Goal: Task Accomplishment & Management: Use online tool/utility

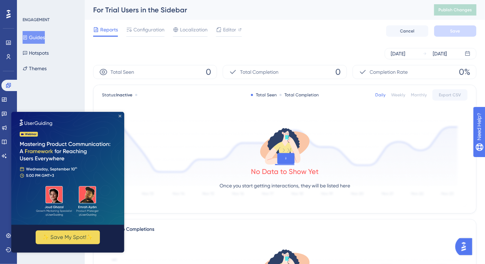
click at [120, 116] on icon "Close Preview" at bounding box center [119, 115] width 3 height 3
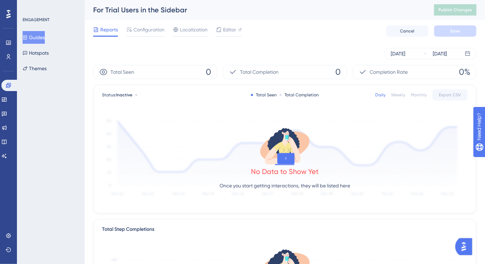
click at [45, 38] on button "Guides" at bounding box center [34, 37] width 22 height 13
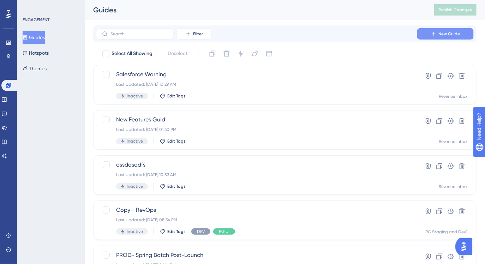
click at [430, 38] on button "New Guide" at bounding box center [445, 33] width 57 height 11
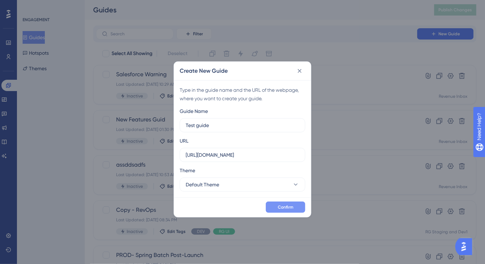
type input "Test guide"
click at [279, 205] on span "Confirm" at bounding box center [286, 207] width 16 height 6
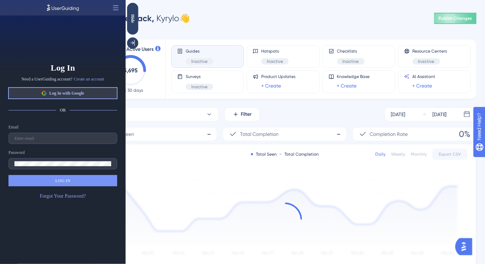
click at [81, 94] on span "Log In with Google" at bounding box center [66, 93] width 35 height 6
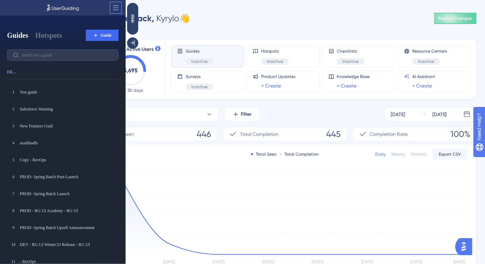
click at [115, 10] on icon at bounding box center [115, 7] width 5 height 5
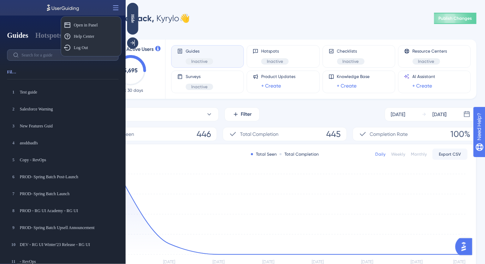
click at [168, 32] on div "Monthly Active Users 5,695 Last 30 days Guides Inactive Hotspots Inactive Check…" at bounding box center [285, 204] width 384 height 346
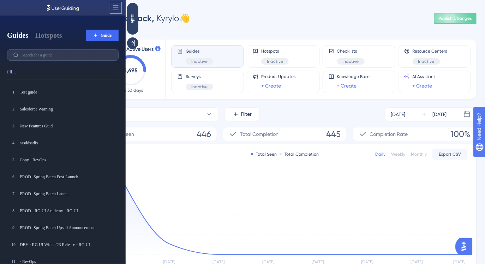
click at [115, 8] on icon at bounding box center [115, 7] width 7 height 7
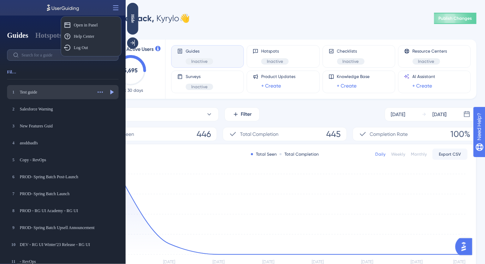
click at [41, 94] on div "Test guide" at bounding box center [56, 92] width 72 height 6
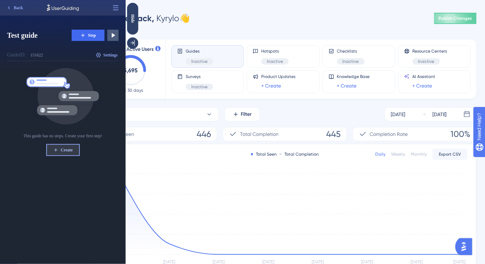
click at [65, 149] on span "Create" at bounding box center [67, 150] width 12 height 6
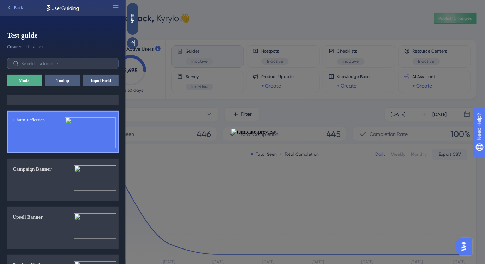
click at [71, 147] on img at bounding box center [90, 132] width 51 height 31
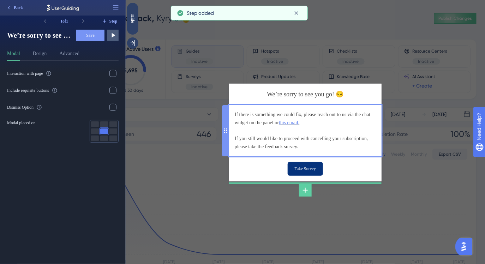
click at [261, 115] on div "If there is something we could fix, please reach out to us via the chat widget …" at bounding box center [304, 131] width 141 height 40
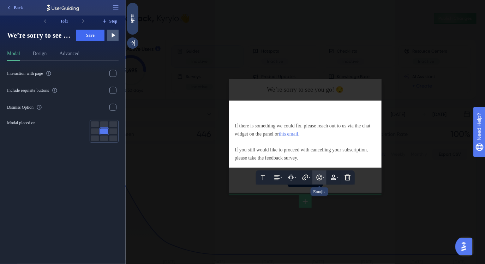
click at [315, 177] on button at bounding box center [319, 178] width 14 height 14
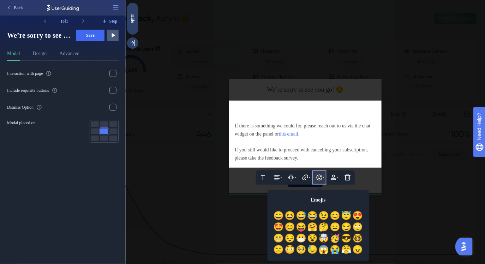
click at [315, 177] on button at bounding box center [319, 178] width 14 height 14
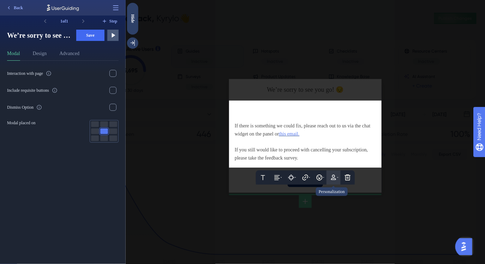
click at [334, 178] on icon at bounding box center [333, 177] width 5 height 5
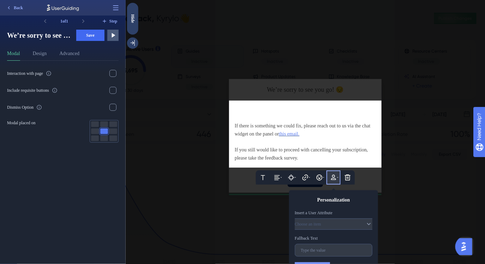
scroll to position [15, 0]
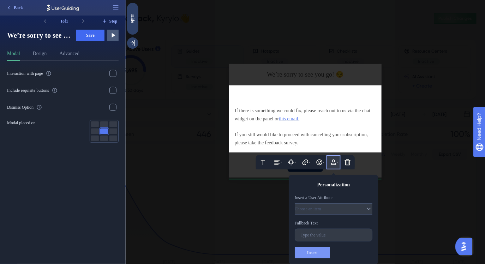
click at [333, 168] on button at bounding box center [333, 162] width 14 height 14
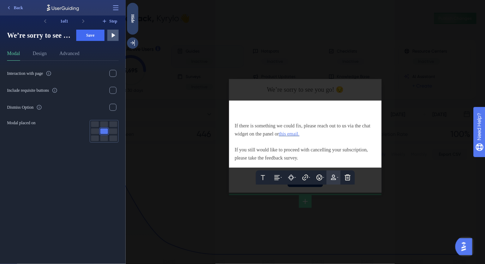
scroll to position [0, 0]
click at [281, 112] on div at bounding box center [304, 110] width 141 height 8
click at [278, 141] on div at bounding box center [304, 142] width 141 height 8
click at [322, 192] on div at bounding box center [305, 132] width 360 height 264
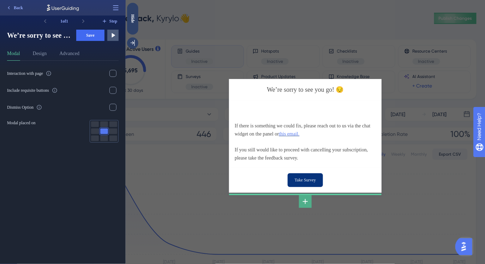
click at [304, 202] on icon at bounding box center [305, 201] width 5 height 5
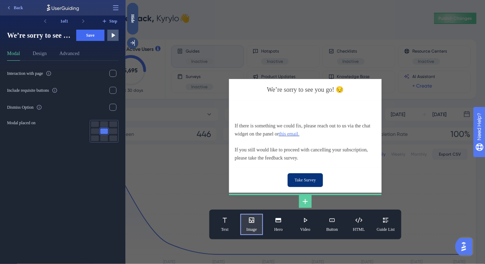
click at [257, 220] on button "Image" at bounding box center [251, 224] width 23 height 21
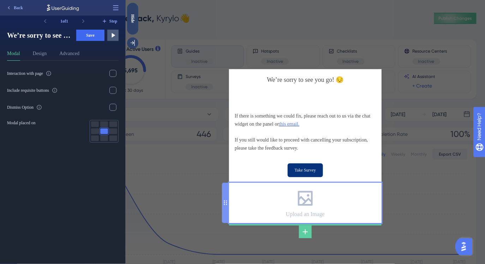
click at [307, 198] on icon at bounding box center [305, 199] width 20 height 20
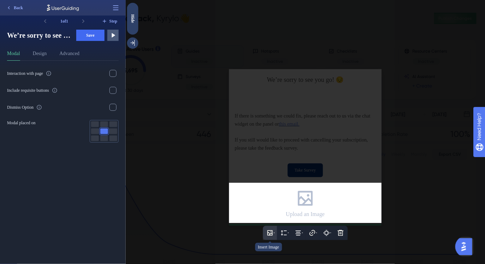
click at [267, 234] on icon at bounding box center [269, 233] width 7 height 7
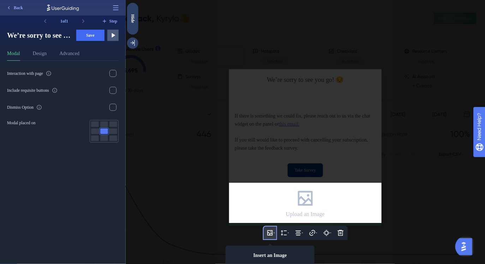
scroll to position [66, 0]
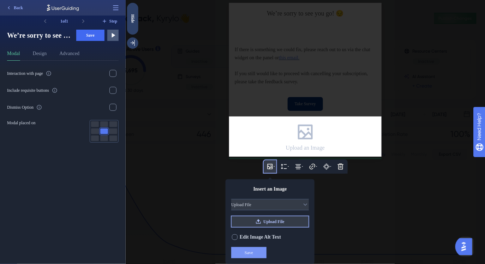
click at [267, 221] on span "Upload File" at bounding box center [273, 222] width 21 height 6
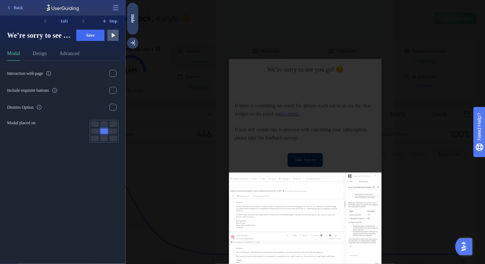
scroll to position [22, 0]
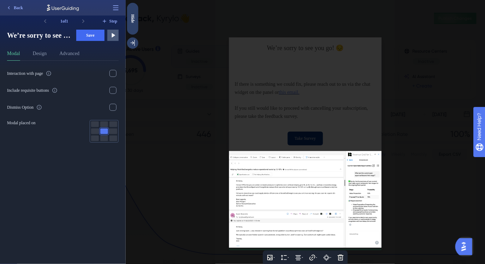
drag, startPoint x: 322, startPoint y: 205, endPoint x: 315, endPoint y: 146, distance: 59.7
click at [315, 146] on div "We’re sorry to see you go! 😔 If there is something we could fix, please reach o…" at bounding box center [305, 132] width 360 height 264
click at [339, 130] on div at bounding box center [305, 132] width 360 height 264
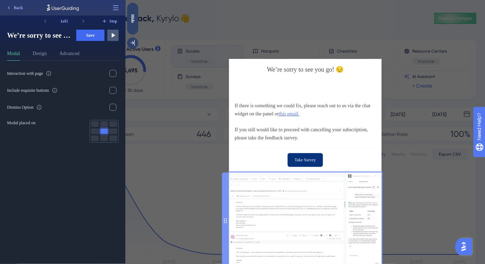
scroll to position [20, 0]
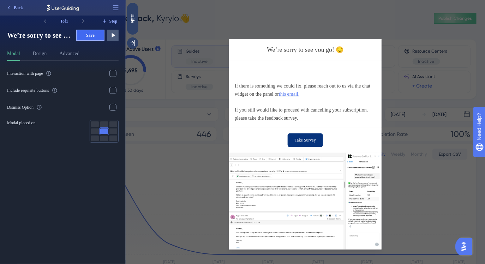
click at [90, 36] on span "Save" at bounding box center [90, 35] width 8 height 6
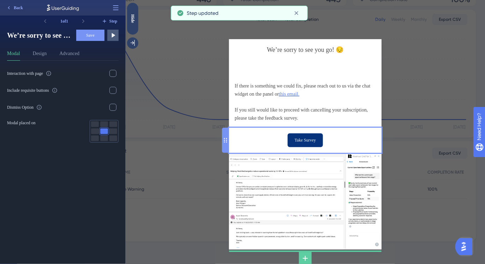
scroll to position [0, 0]
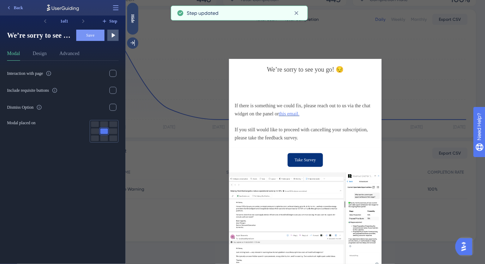
click at [132, 49] on div "We’re sorry to see you go! 😔 If there is something we could fix, please reach o…" at bounding box center [305, 132] width 360 height 264
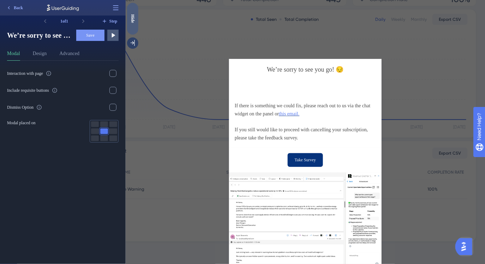
drag, startPoint x: 130, startPoint y: 23, endPoint x: 260, endPoint y: 52, distance: 133.8
click at [130, 23] on div "Hide" at bounding box center [132, 19] width 11 height 32
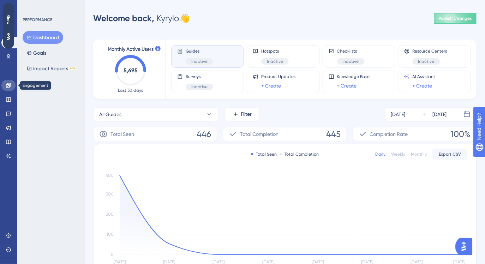
click at [9, 86] on icon at bounding box center [8, 85] width 5 height 5
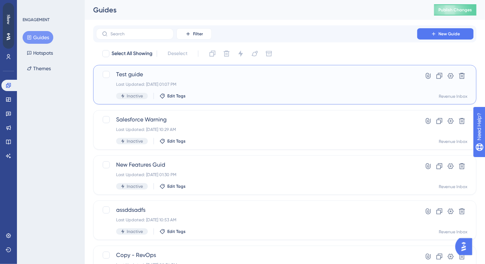
click at [192, 71] on span "Test guide" at bounding box center [256, 74] width 281 height 8
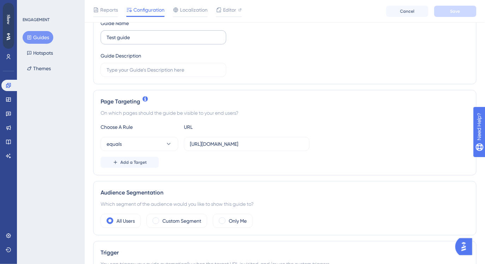
scroll to position [114, 0]
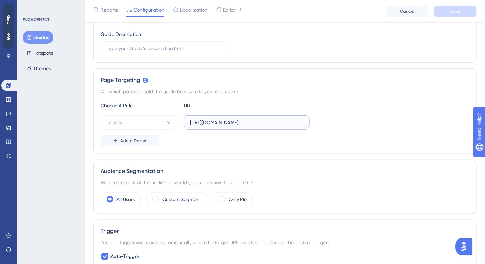
click at [224, 124] on input "https://panel.userguiding.com/dashboard" at bounding box center [247, 123] width 114 height 8
click at [150, 124] on button "equals" at bounding box center [140, 122] width 78 height 14
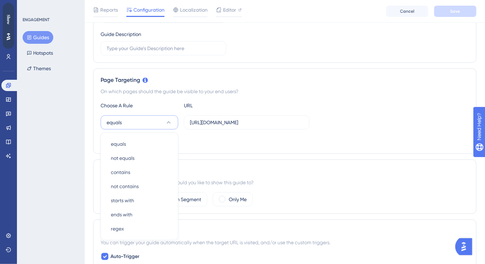
scroll to position [168, 0]
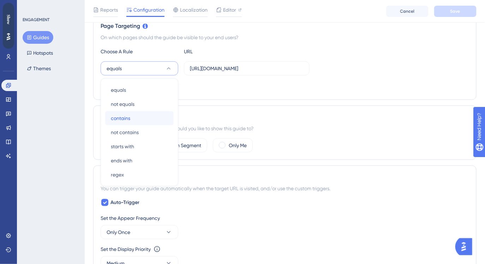
click at [143, 114] on div "contains contains" at bounding box center [139, 118] width 57 height 14
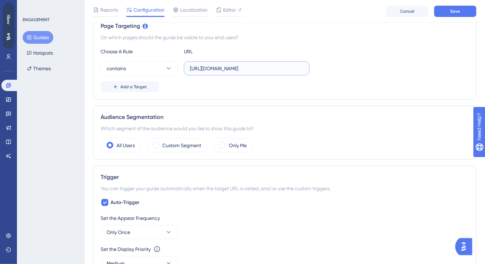
click at [216, 69] on input "https://panel.userguiding.com/dashboard" at bounding box center [247, 69] width 114 height 8
type input "dev1"
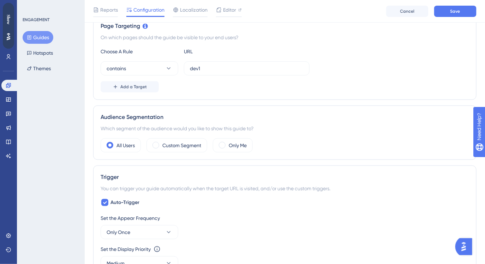
click at [254, 94] on div "Page Targeting On which pages should the guide be visible to your end users? Ch…" at bounding box center [285, 56] width 384 height 85
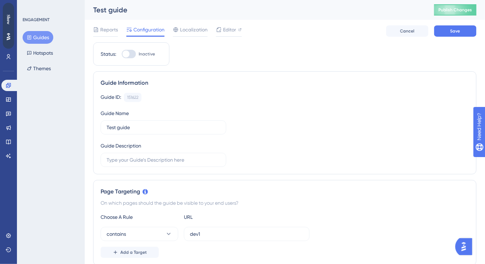
click at [130, 55] on div at bounding box center [129, 54] width 14 height 8
click at [122, 54] on input "Inactive" at bounding box center [121, 54] width 0 height 0
checkbox input "true"
click at [457, 30] on span "Save" at bounding box center [456, 31] width 10 height 6
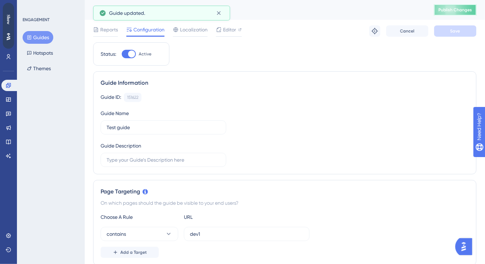
click at [458, 12] on button "Publish Changes" at bounding box center [455, 9] width 42 height 11
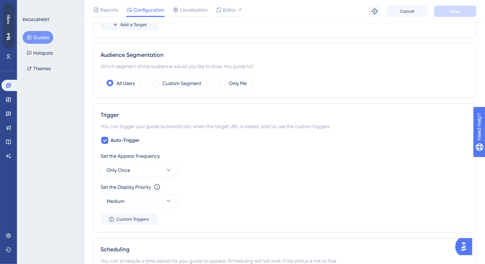
scroll to position [237, 0]
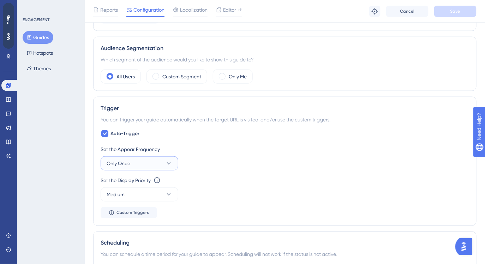
click at [139, 158] on button "Only Once" at bounding box center [140, 163] width 78 height 14
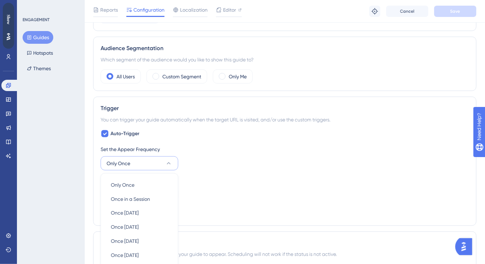
scroll to position [332, 0]
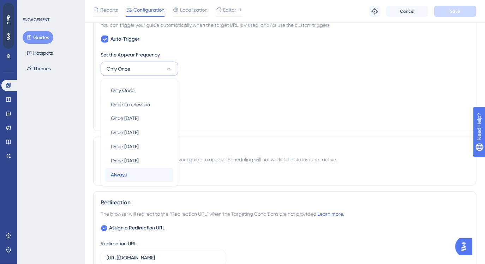
click at [133, 176] on div "Always Always" at bounding box center [139, 175] width 57 height 14
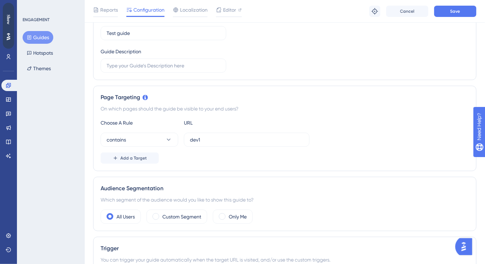
scroll to position [0, 0]
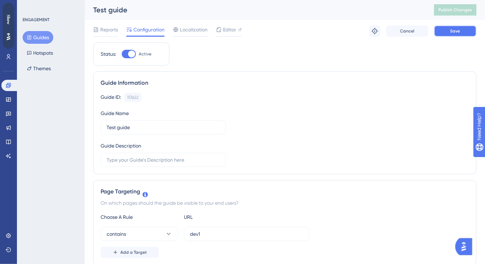
click at [463, 34] on button "Save" at bounding box center [455, 30] width 42 height 11
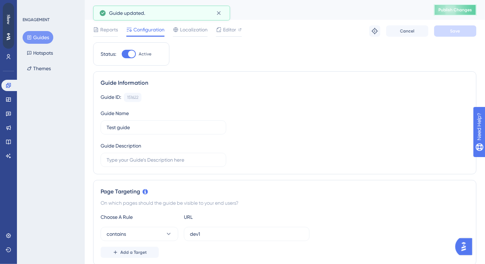
click at [451, 6] on button "Publish Changes" at bounding box center [455, 9] width 42 height 11
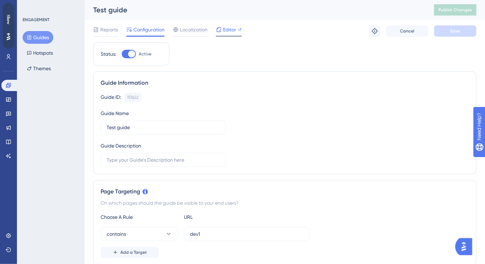
click at [223, 29] on span "Editor" at bounding box center [229, 29] width 13 height 8
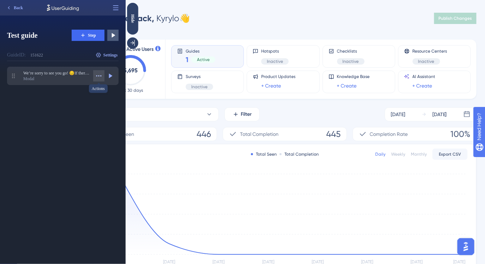
click at [100, 79] on icon at bounding box center [98, 75] width 7 height 7
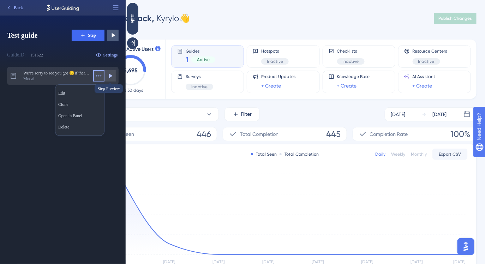
click at [110, 78] on icon at bounding box center [110, 75] width 7 height 7
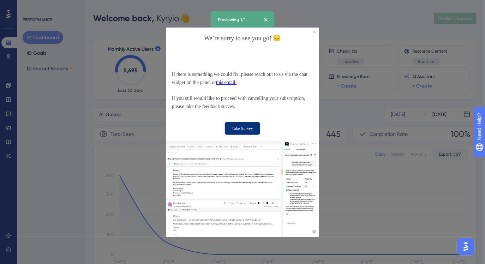
click at [216, 175] on img at bounding box center [242, 188] width 153 height 96
click at [312, 30] on div "We’re sorry to see you go! 😔" at bounding box center [242, 38] width 153 height 22
click at [314, 31] on icon "Close Preview" at bounding box center [314, 31] width 3 height 3
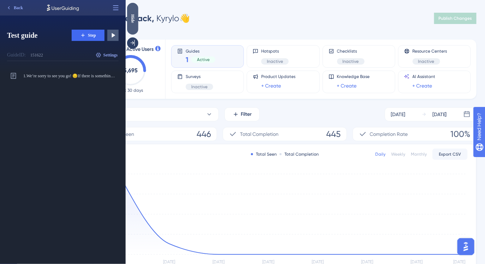
click at [132, 25] on div "Hide" at bounding box center [132, 19] width 11 height 32
